Goal: Navigation & Orientation: Find specific page/section

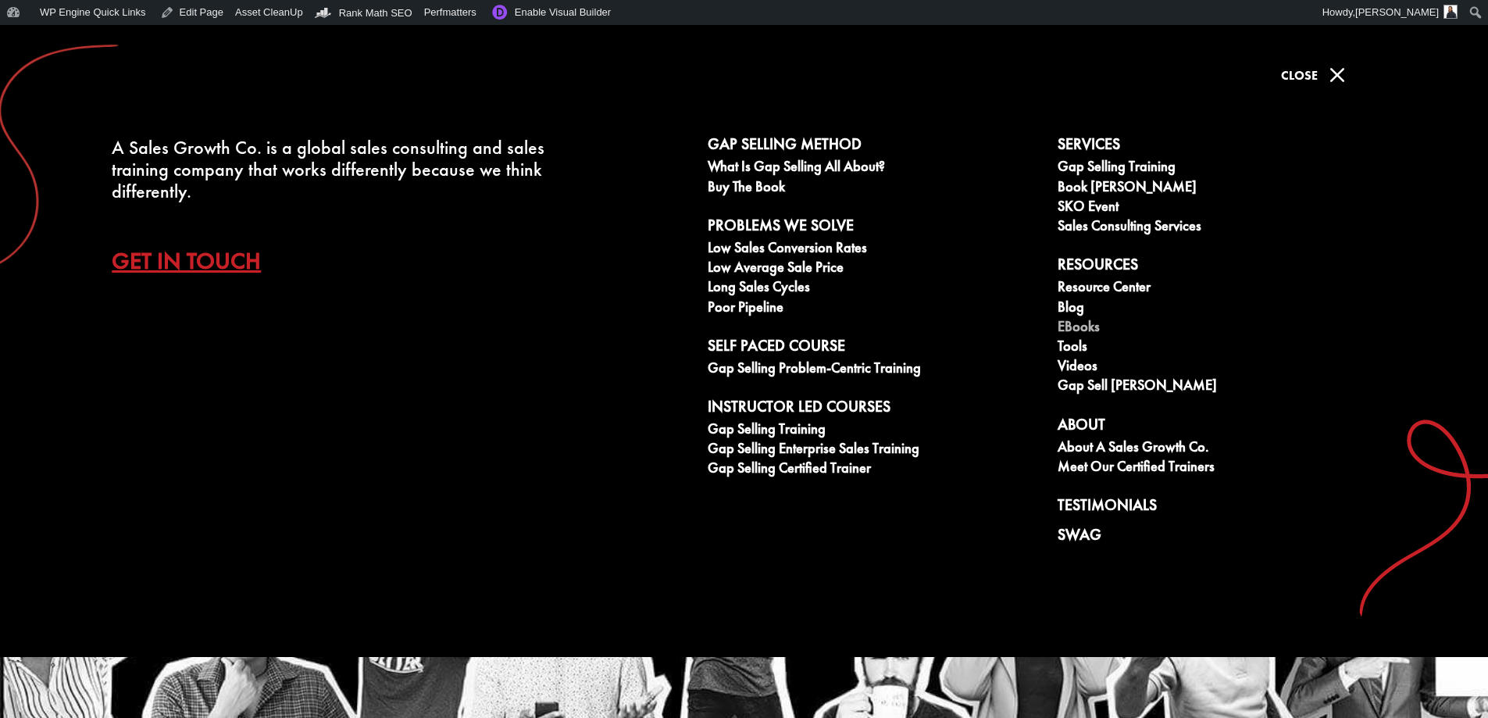
click at [1096, 324] on link "eBooks" at bounding box center [1223, 329] width 333 height 20
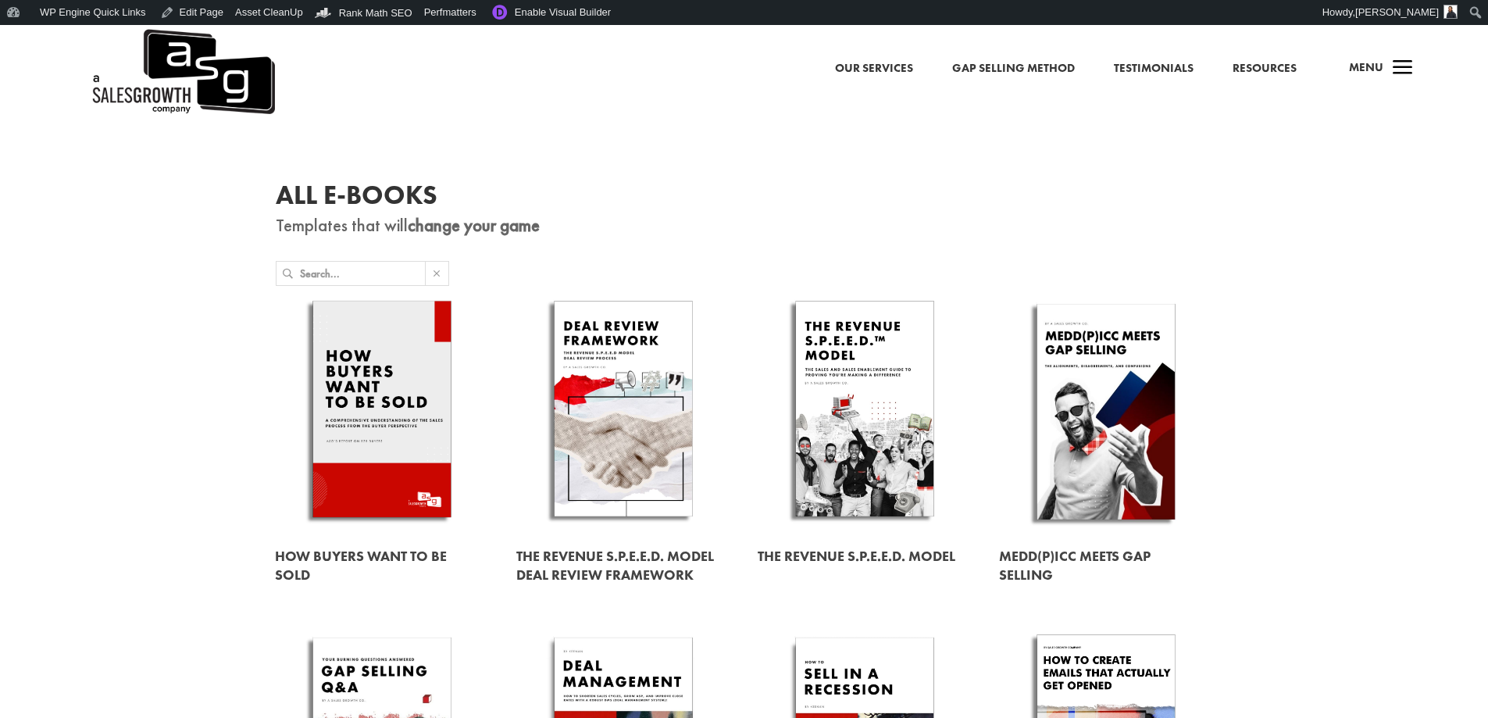
click at [1273, 73] on link "Resources" at bounding box center [1264, 69] width 64 height 20
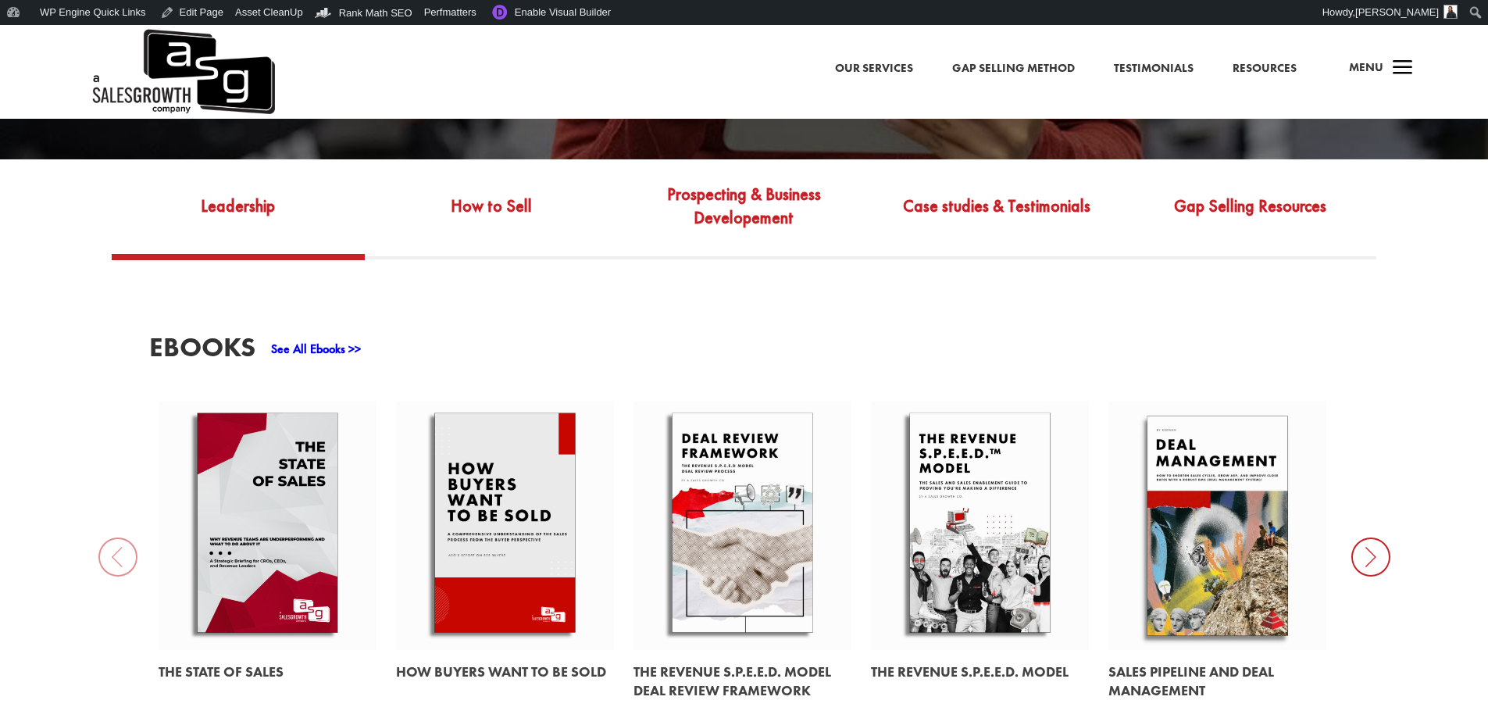
click at [269, 510] on link at bounding box center [268, 525] width 218 height 248
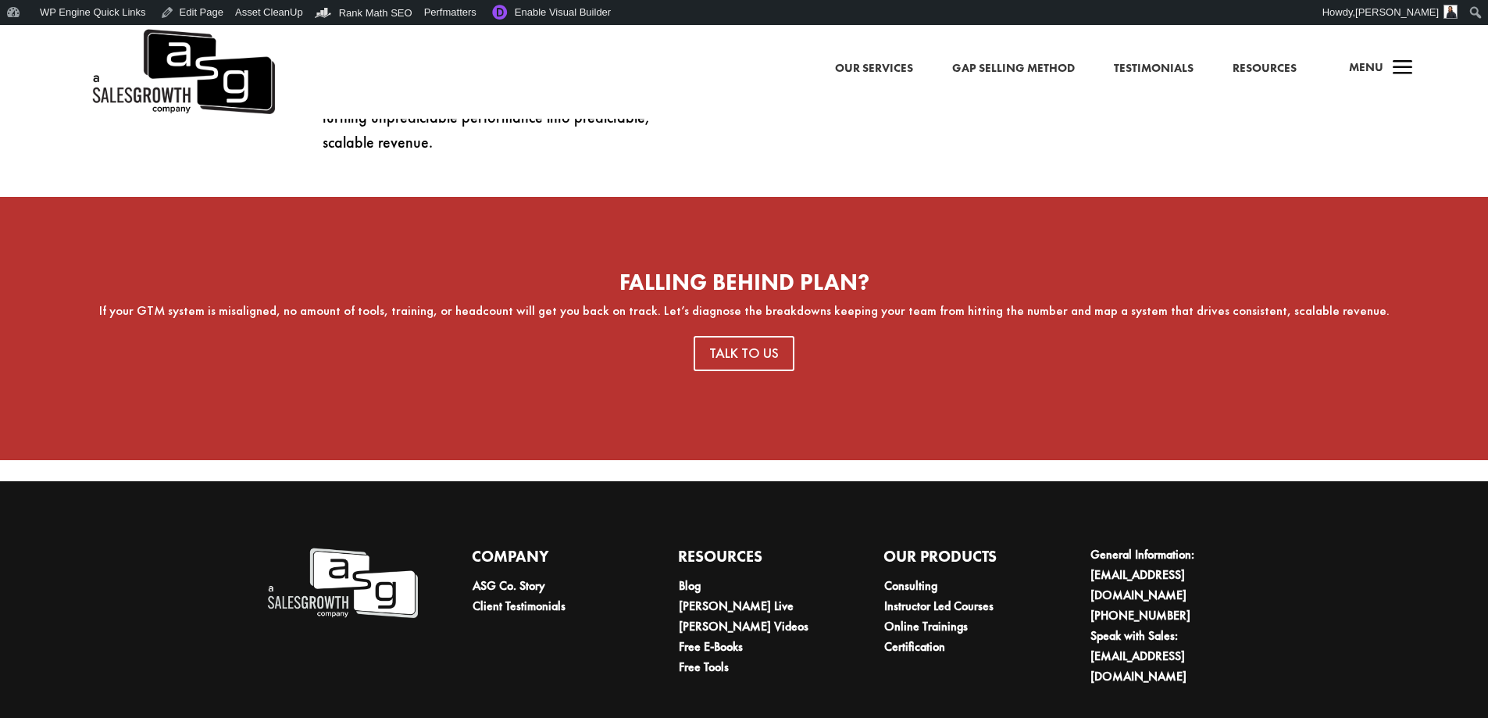
scroll to position [899, 0]
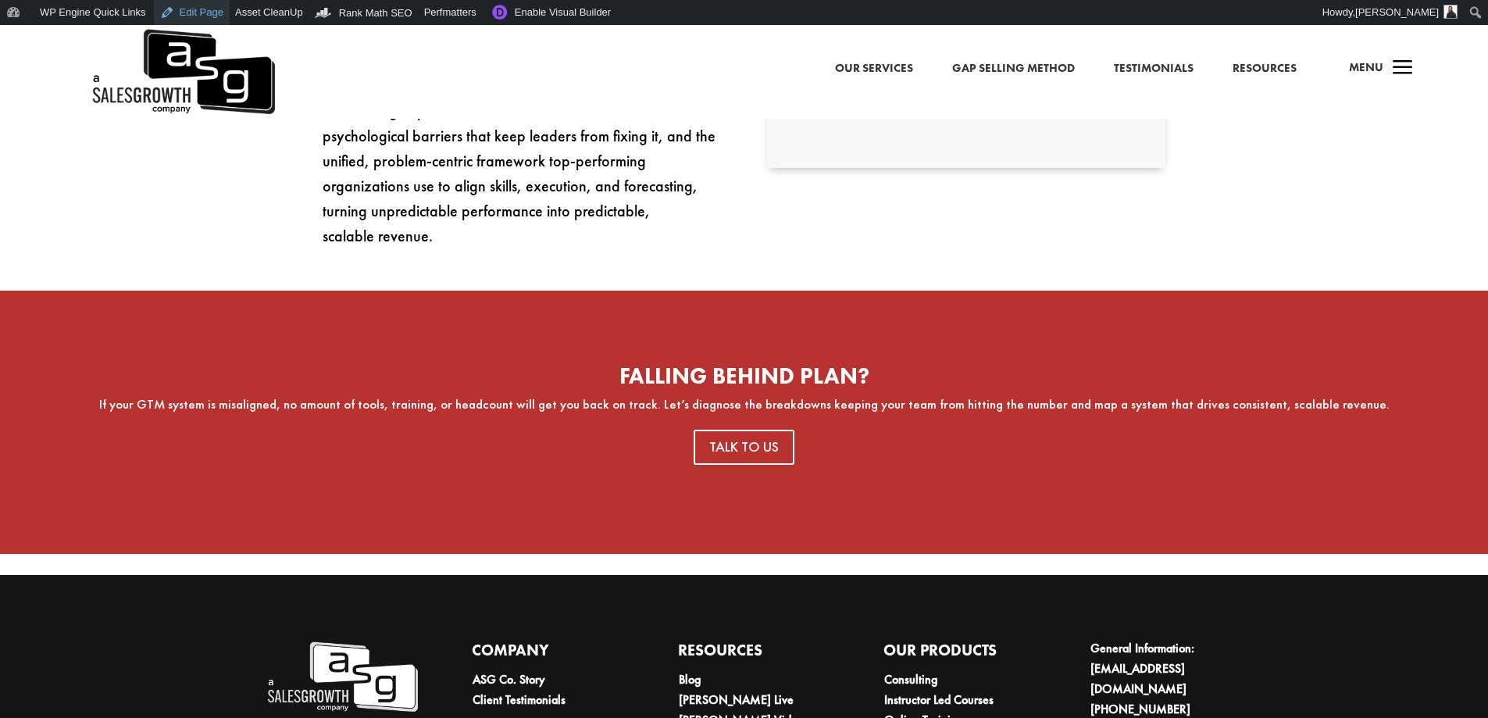
click at [180, 11] on link "Edit Page" at bounding box center [192, 12] width 76 height 25
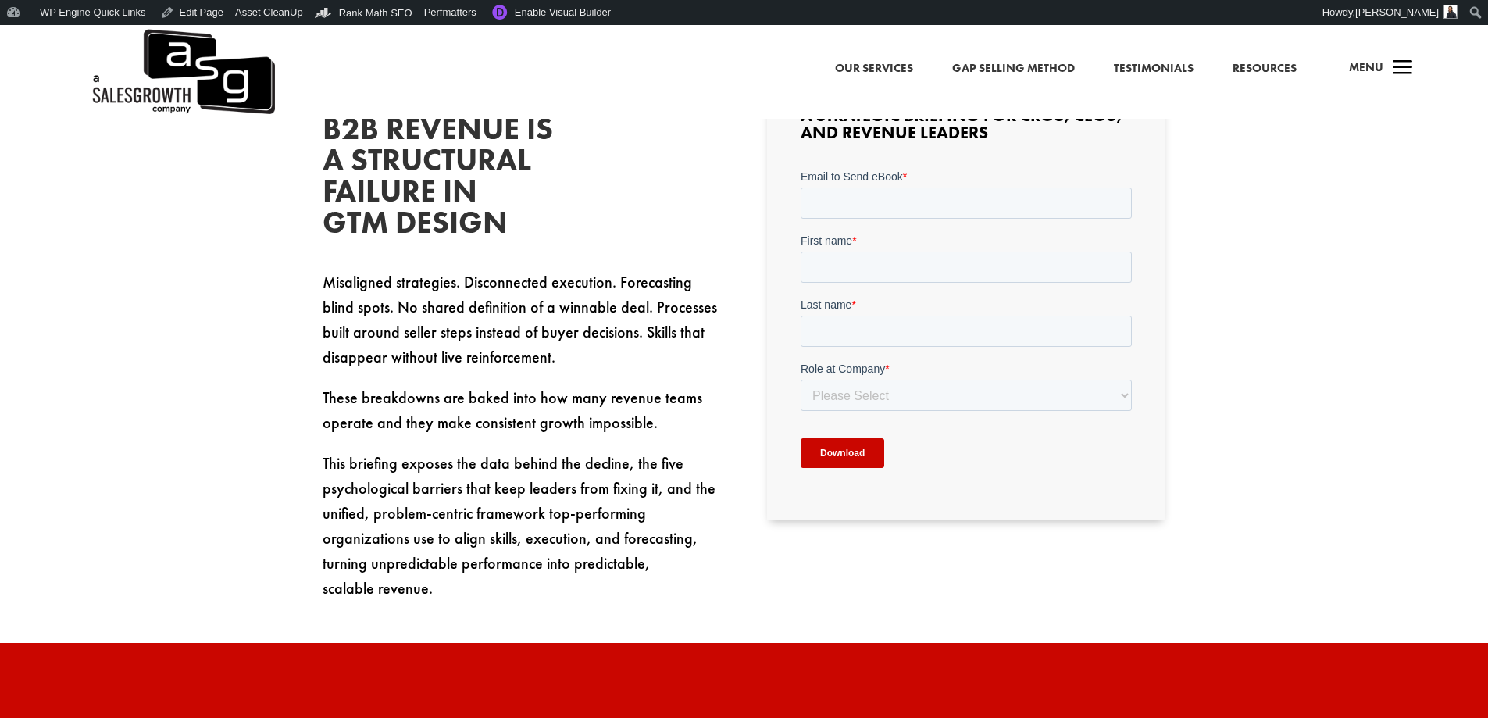
scroll to position [937, 0]
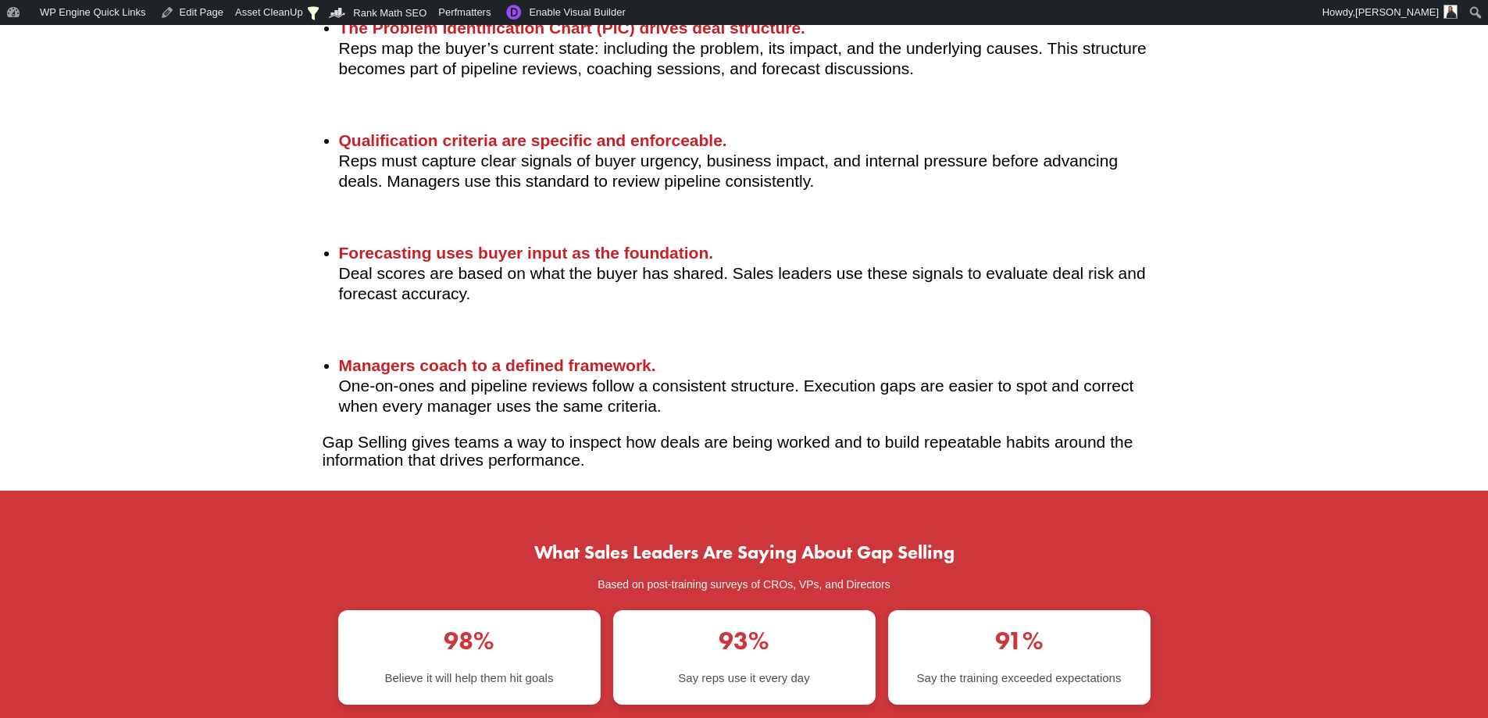
scroll to position [3358, 0]
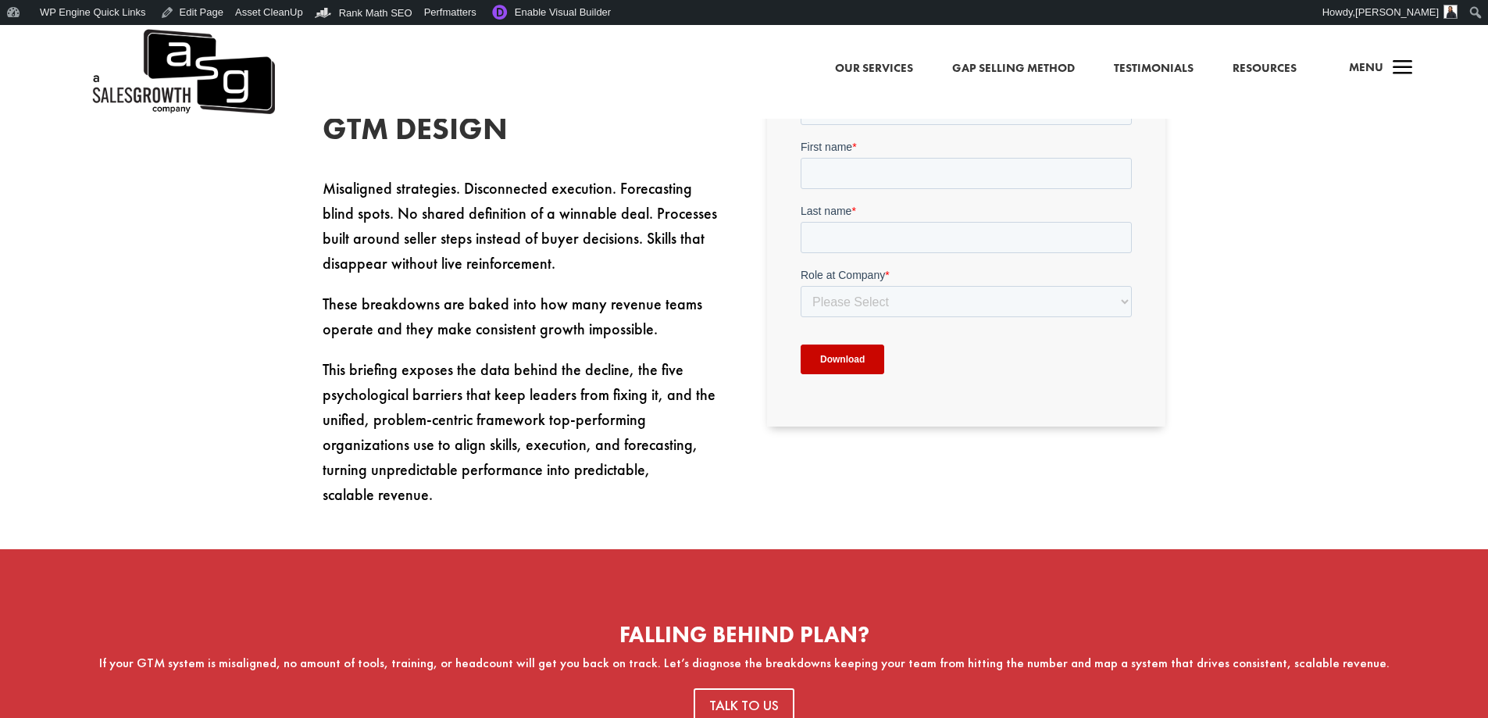
scroll to position [781, 0]
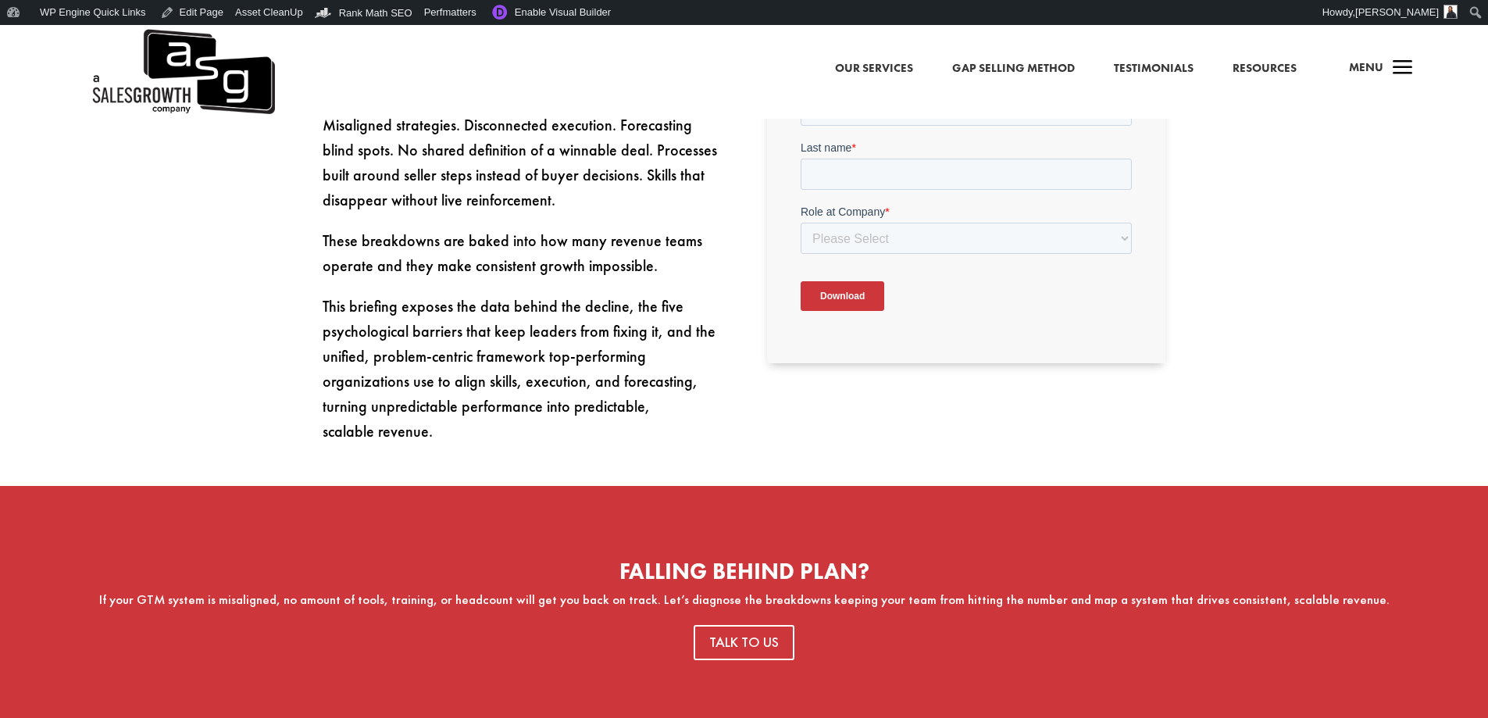
scroll to position [899, 0]
